Goal: Check status: Check status

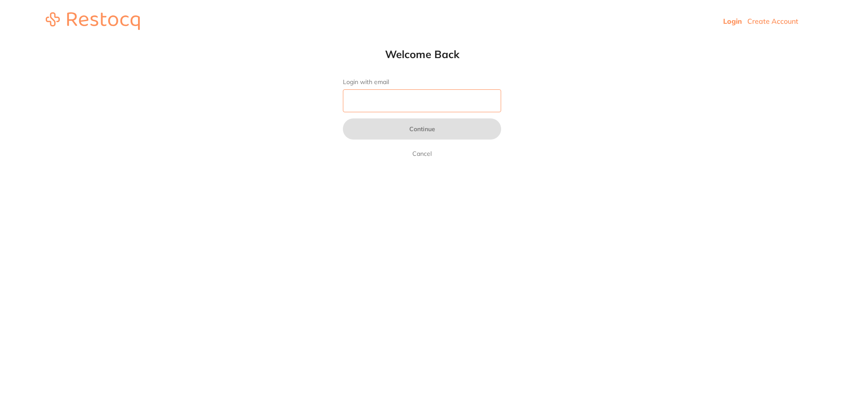
click at [409, 100] on input "Login with email" at bounding box center [422, 100] width 158 height 23
type input "[EMAIL_ADDRESS][DOMAIN_NAME]"
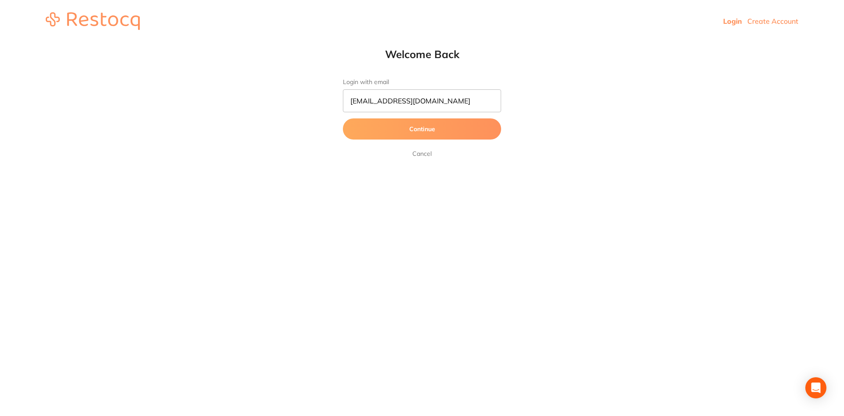
click at [418, 133] on button "Continue" at bounding box center [422, 128] width 158 height 21
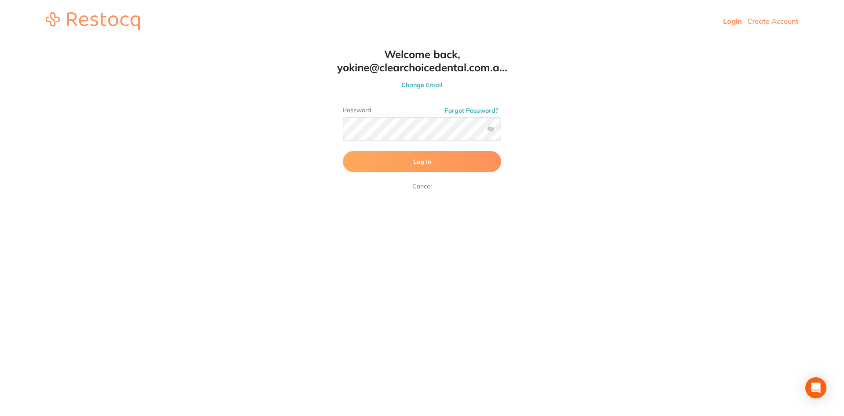
click at [424, 161] on span "Log In" at bounding box center [422, 161] width 18 height 8
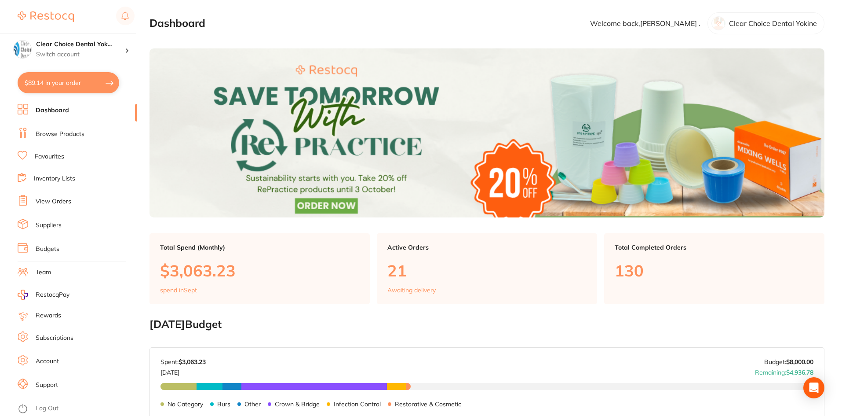
click at [62, 201] on link "View Orders" at bounding box center [54, 201] width 36 height 9
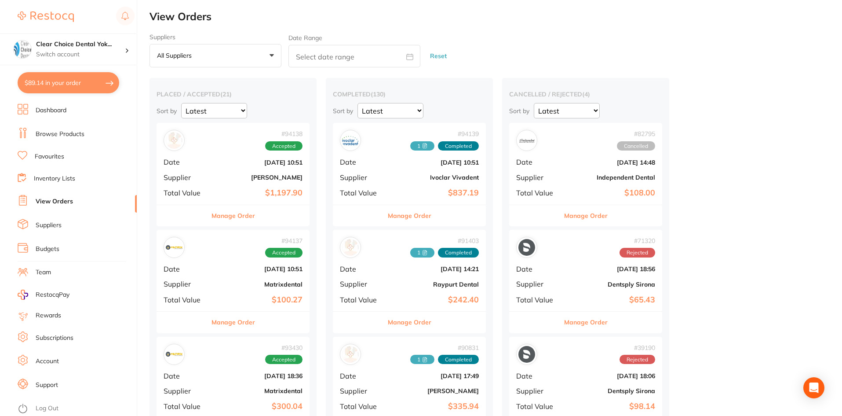
click at [423, 146] on icon at bounding box center [424, 145] width 5 height 5
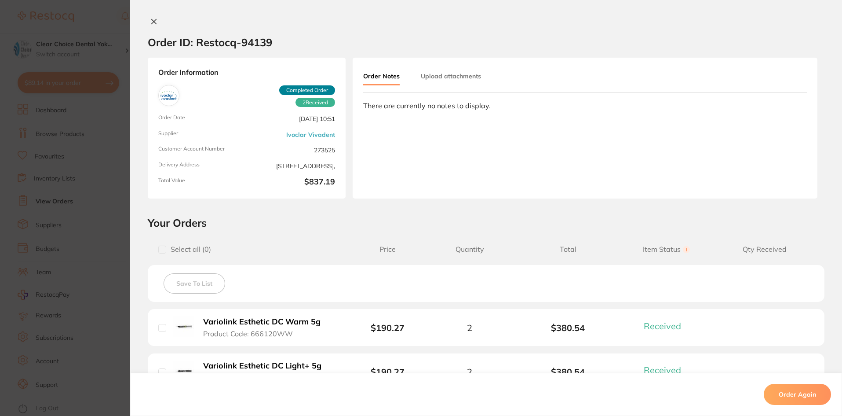
click at [454, 77] on button "Upload attachments" at bounding box center [451, 76] width 60 height 16
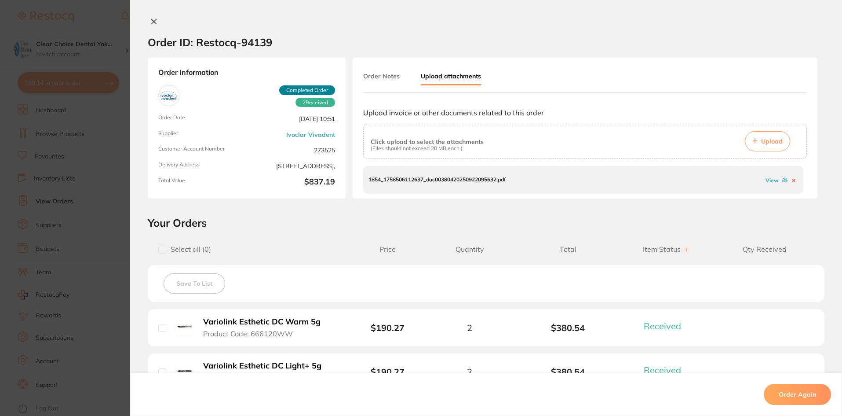
click at [768, 180] on link "View" at bounding box center [772, 180] width 13 height 7
click at [97, 116] on section "Order ID: Restocq- 94139 Order Information 2 Received Completed Order Order Dat…" at bounding box center [421, 208] width 842 height 416
